Goal: Task Accomplishment & Management: Manage account settings

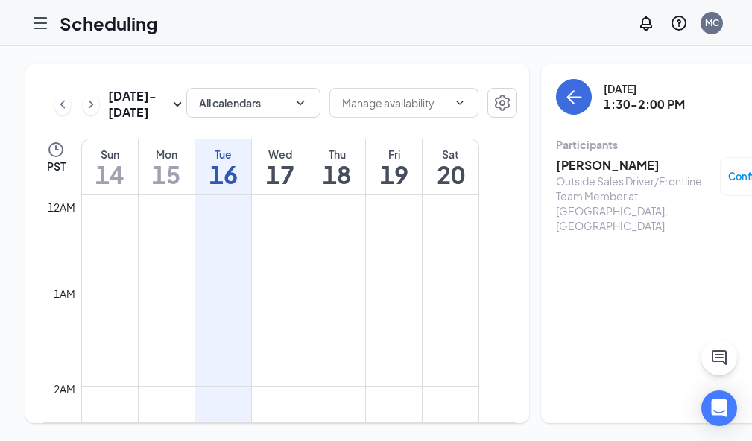
scroll to position [1179, 0]
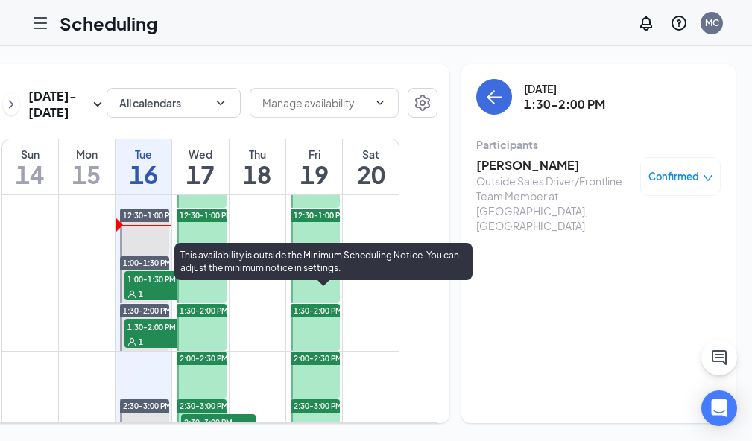
click at [199, 286] on span "1:00-1:30 PM" at bounding box center [161, 278] width 74 height 15
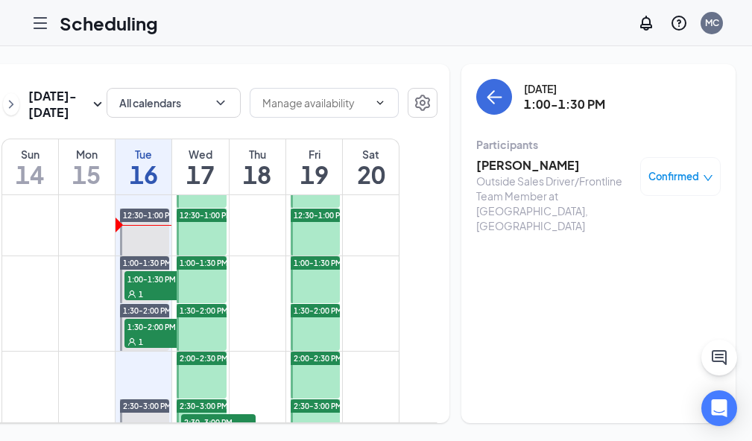
click at [0, 0] on icon "Collapse" at bounding box center [0, 0] width 0 height 0
click at [534, 157] on h3 "[PERSON_NAME]" at bounding box center [554, 165] width 156 height 16
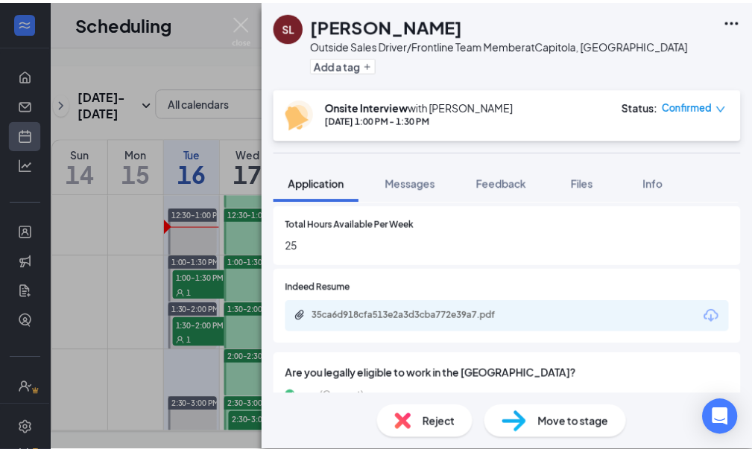
scroll to position [745, 0]
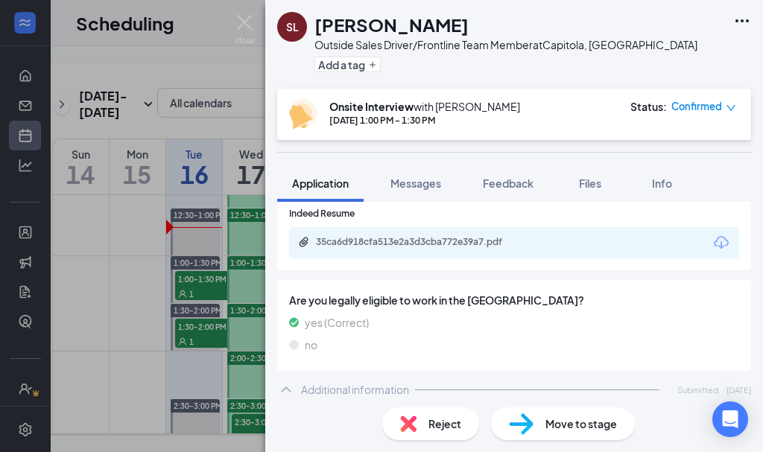
click at [465, 246] on div "35ca6d918cfa513e2a3d3cba772e39a7.pdf" at bounding box center [420, 242] width 209 height 12
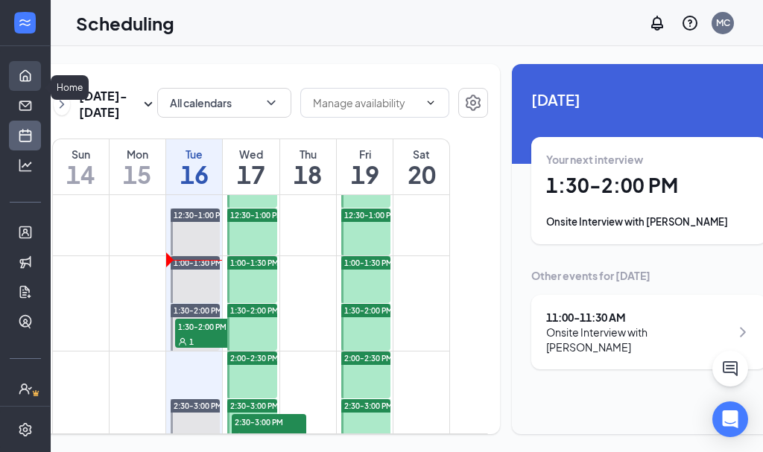
click at [39, 82] on link "Home" at bounding box center [46, 76] width 15 height 30
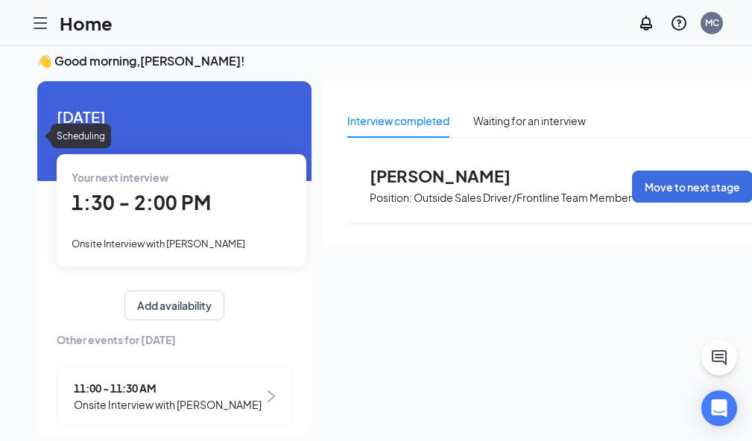
click at [0, 0] on link "Scheduling" at bounding box center [0, 0] width 0 height 0
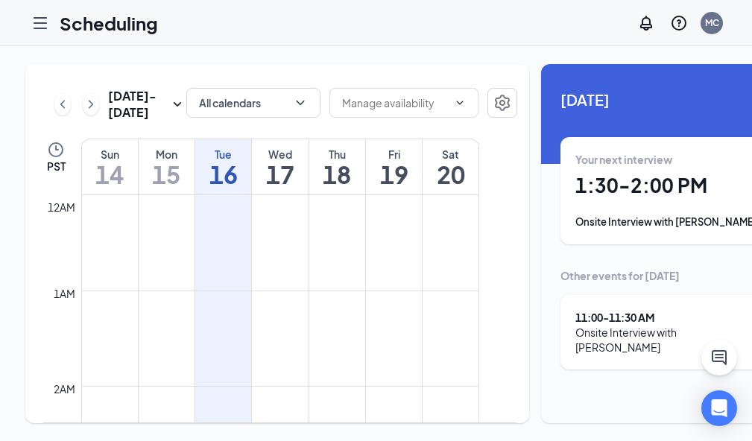
scroll to position [732, 0]
click at [0, 0] on link "Applicants" at bounding box center [0, 0] width 0 height 0
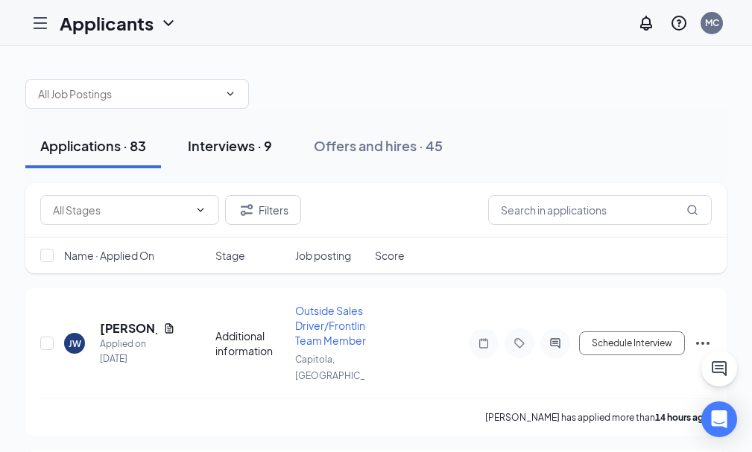
click at [272, 154] on div "Interviews · 9" at bounding box center [230, 145] width 84 height 19
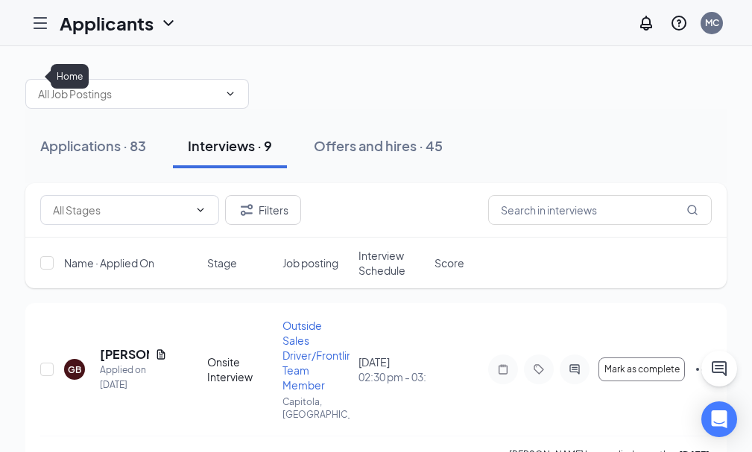
click at [0, 0] on link "Home" at bounding box center [0, 0] width 0 height 0
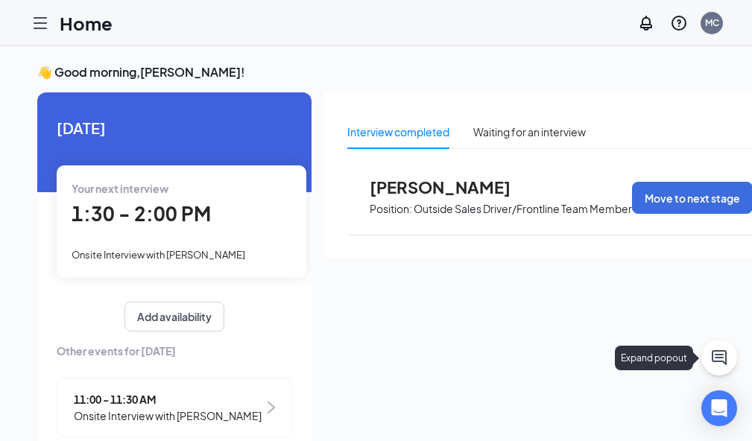
click at [719, 360] on icon "ChatActive" at bounding box center [718, 357] width 15 height 15
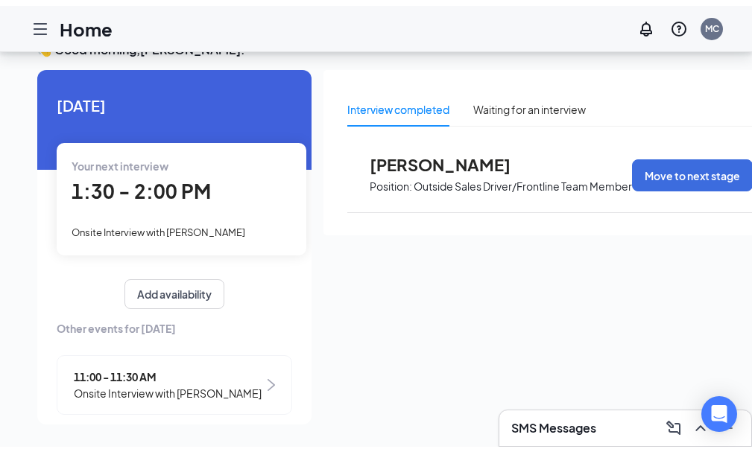
scroll to position [54, 0]
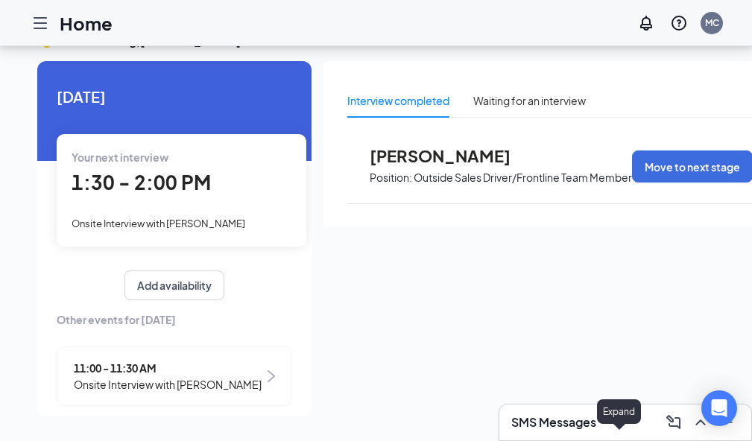
click at [691, 424] on icon "ChevronUp" at bounding box center [700, 422] width 18 height 18
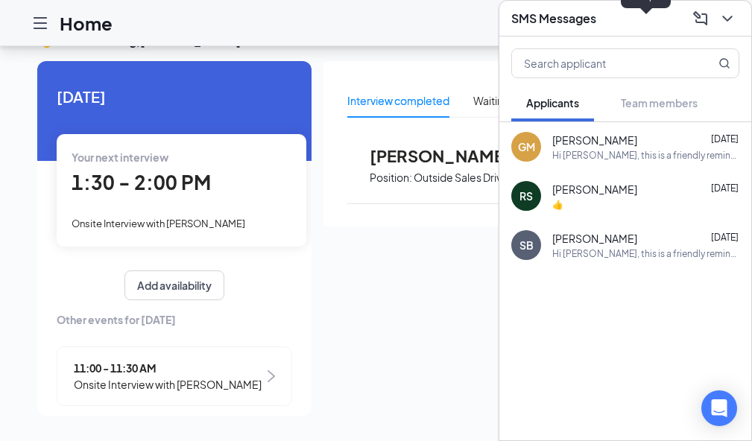
click at [715, 17] on button at bounding box center [727, 19] width 24 height 24
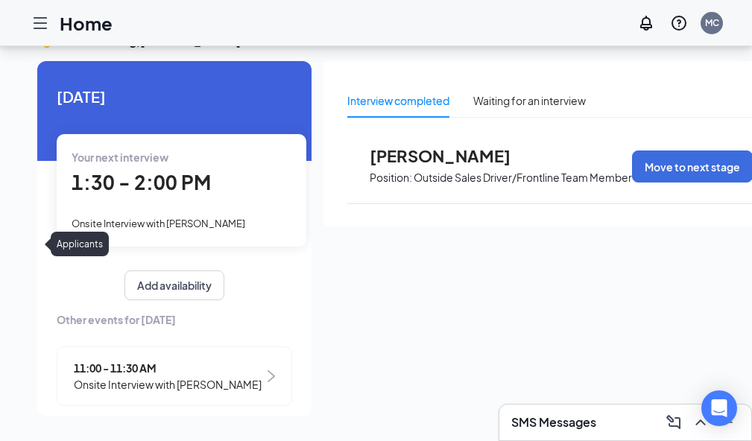
click at [0, 0] on link "Applicants" at bounding box center [0, 0] width 0 height 0
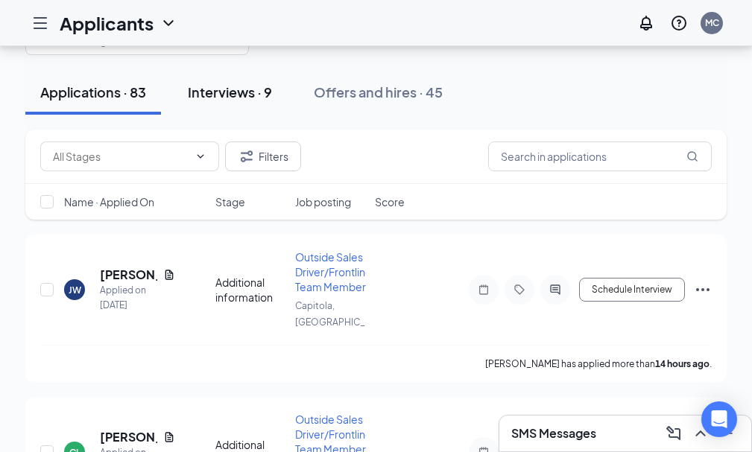
click at [272, 100] on div "Interviews · 9" at bounding box center [230, 92] width 84 height 19
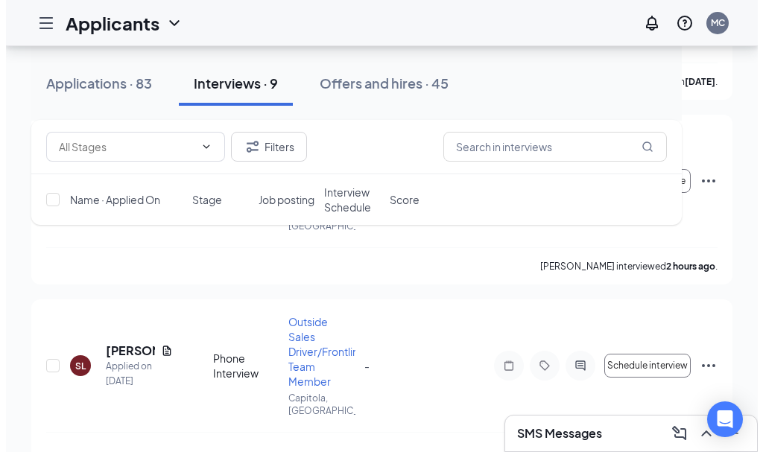
scroll to position [894, 0]
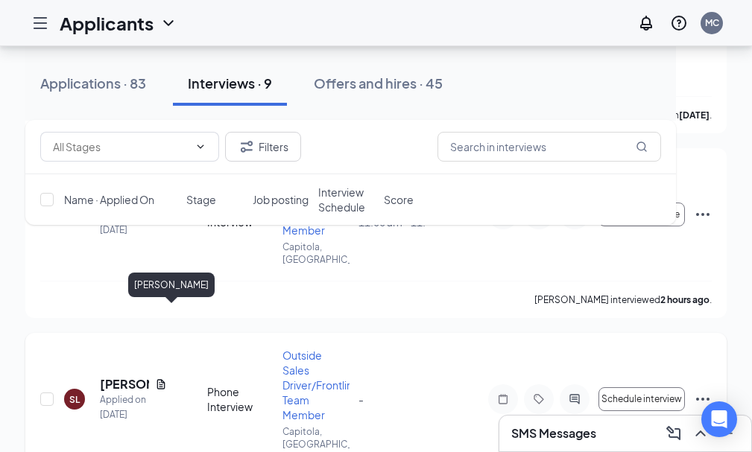
click at [149, 376] on h5 "[PERSON_NAME]" at bounding box center [124, 384] width 49 height 16
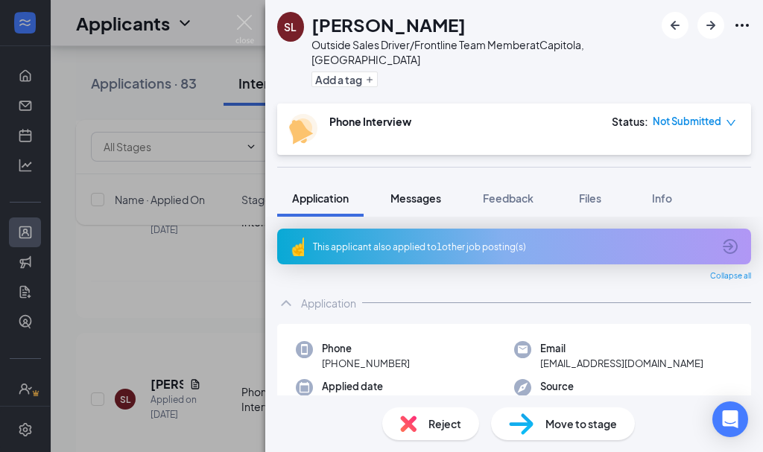
click at [418, 191] on button "Messages" at bounding box center [415, 197] width 80 height 37
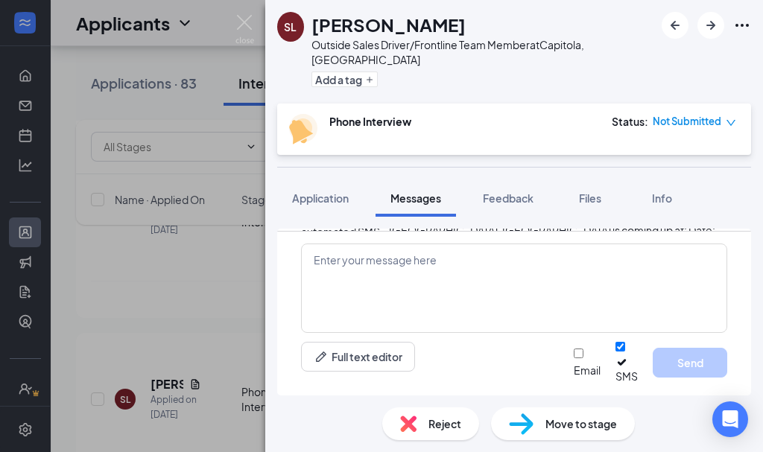
scroll to position [516, 0]
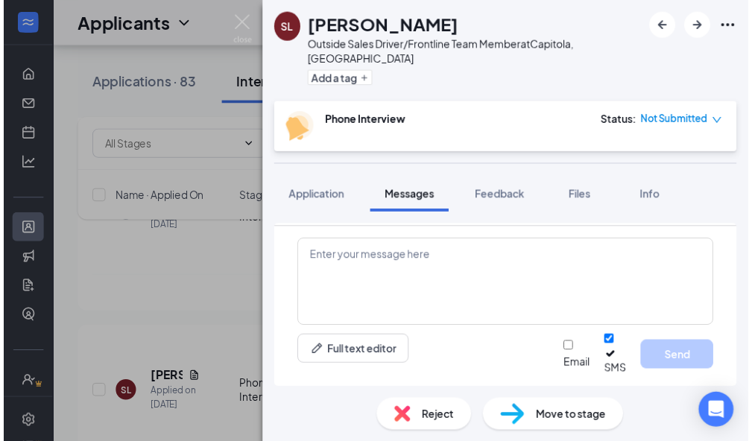
scroll to position [1068, 0]
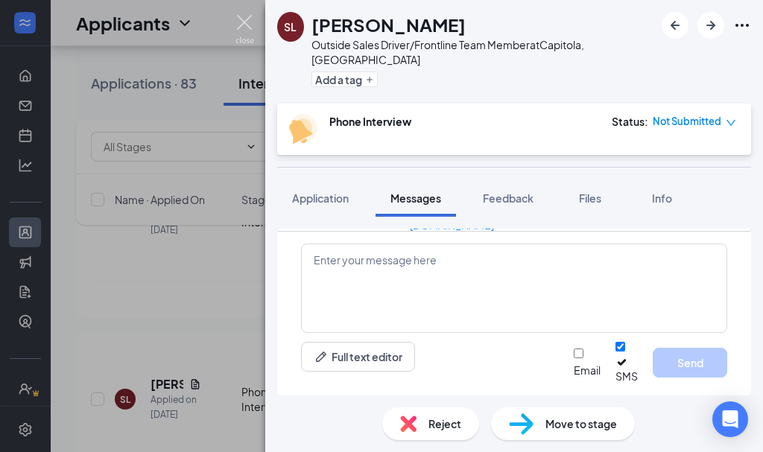
click at [247, 19] on img at bounding box center [244, 29] width 19 height 29
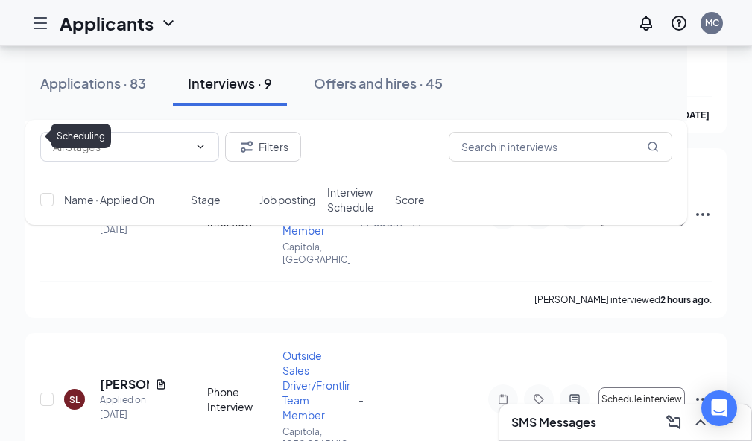
click at [0, 0] on link "Scheduling" at bounding box center [0, 0] width 0 height 0
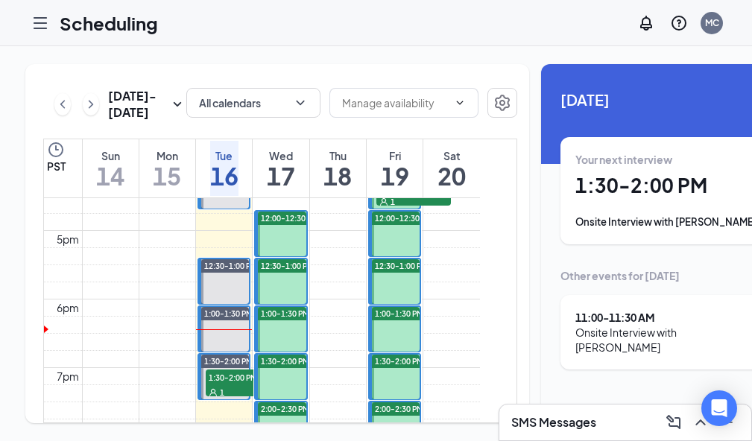
scroll to position [1179, 0]
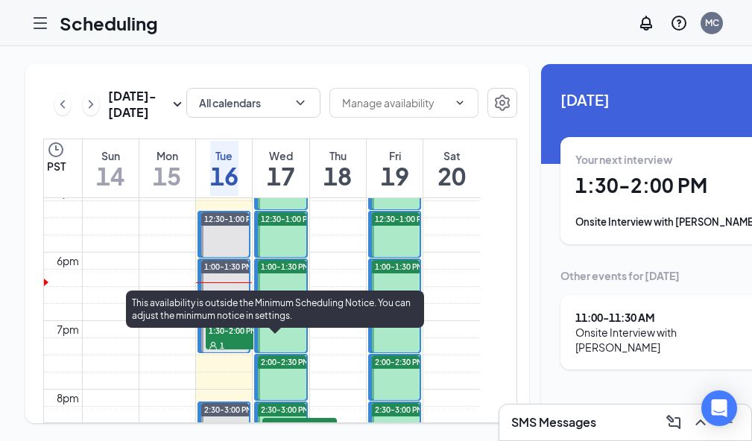
click at [270, 337] on span "1:30-2:00 PM" at bounding box center [243, 329] width 74 height 15
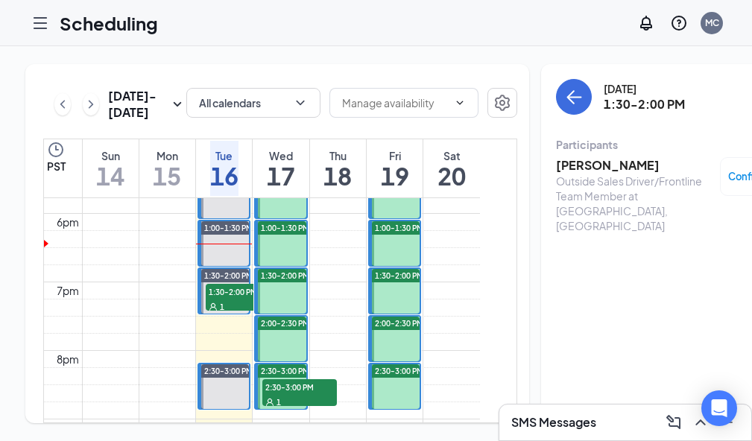
scroll to position [1253, 0]
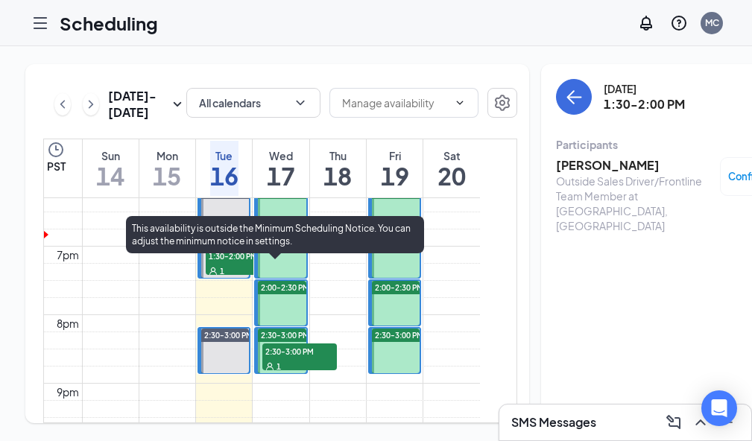
click at [279, 263] on span "1:30-2:00 PM" at bounding box center [243, 255] width 74 height 15
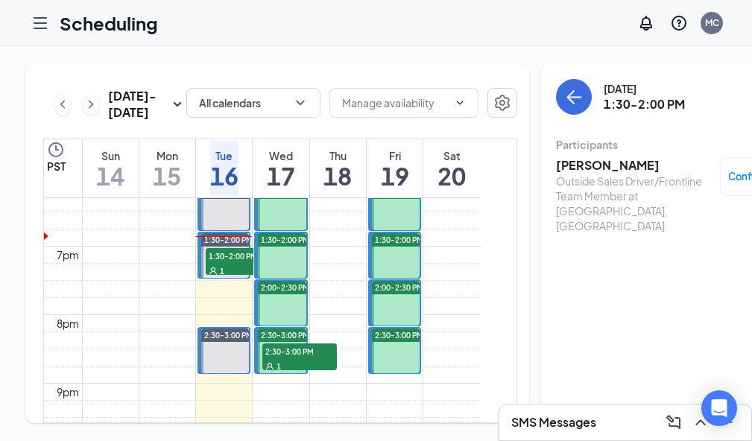
click at [629, 157] on h3 "[PERSON_NAME]" at bounding box center [634, 165] width 156 height 16
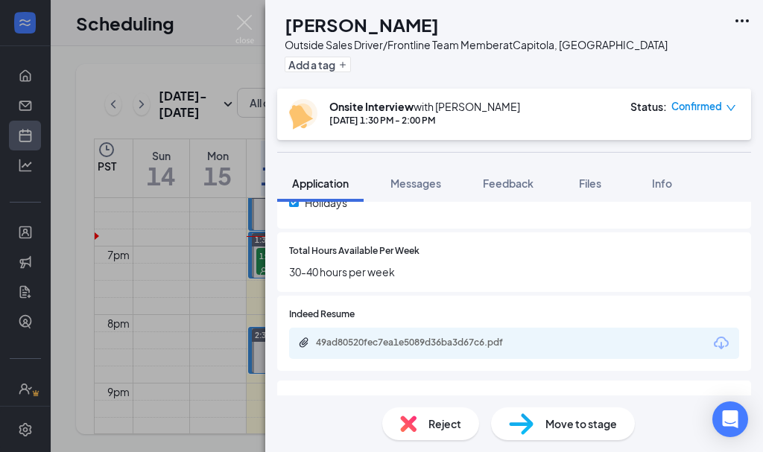
scroll to position [670, 0]
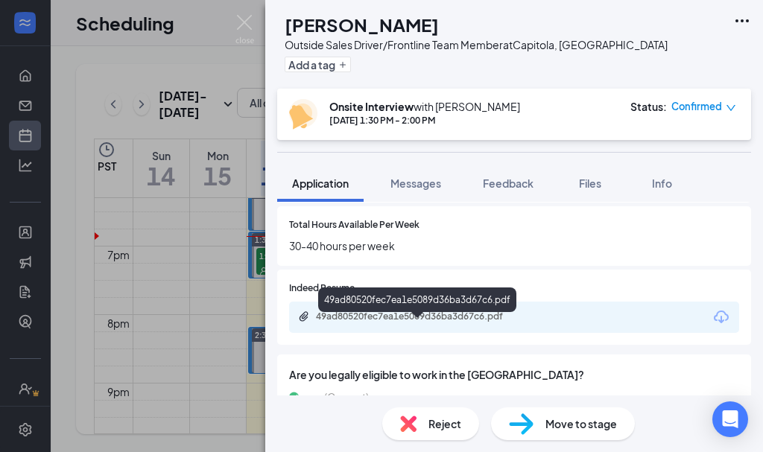
click at [477, 315] on div "49ad80520fec7ea1e5089d36ba3d67c6.pdf" at bounding box center [420, 317] width 209 height 12
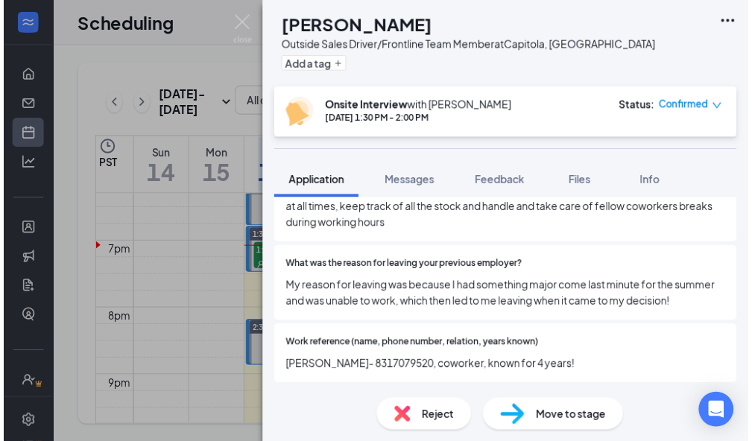
scroll to position [1675, 0]
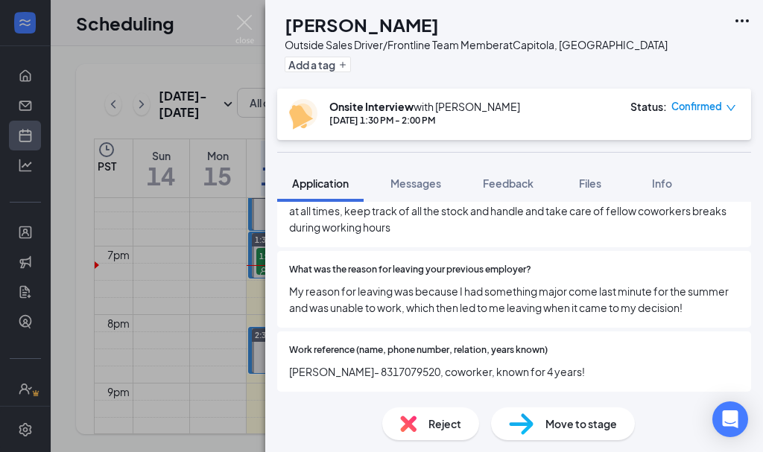
click at [127, 297] on div "FP [PERSON_NAME] Outside Sales Driver/Frontline Team Member at [GEOGRAPHIC_DATA…" at bounding box center [381, 226] width 763 height 452
